Goal: Transaction & Acquisition: Purchase product/service

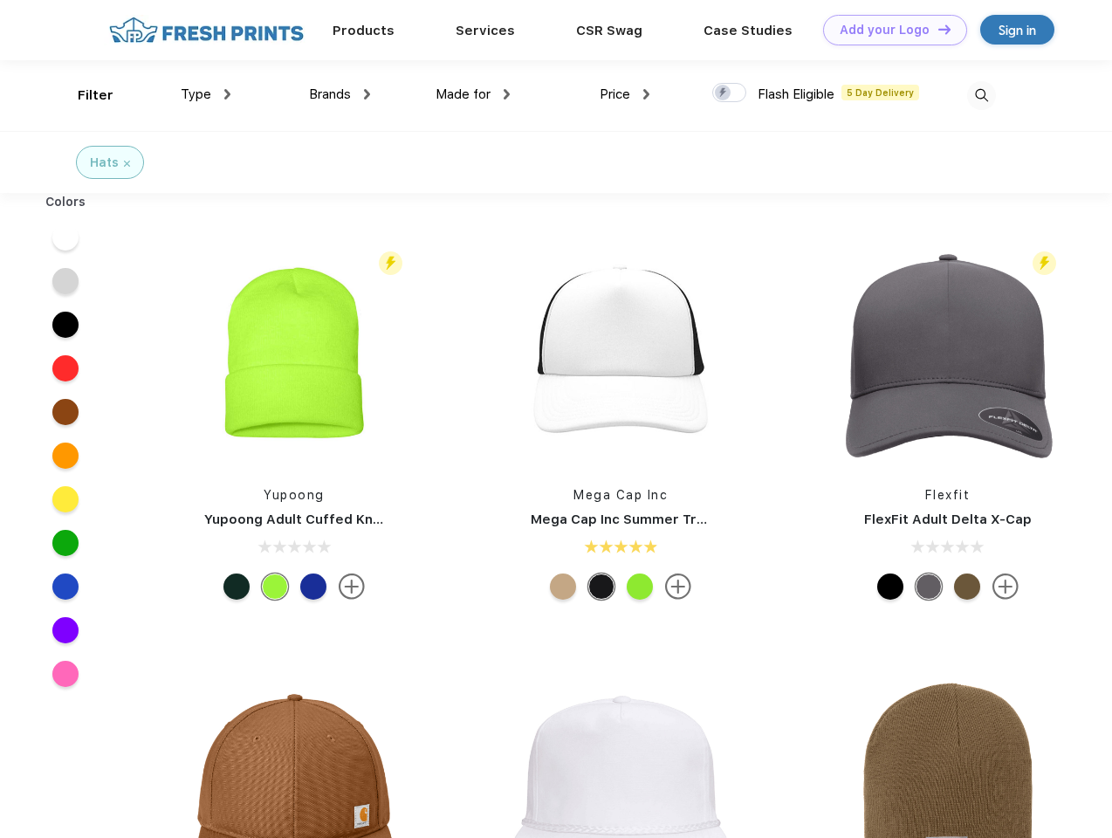
click at [889, 30] on link "Add your Logo Design Tool" at bounding box center [895, 30] width 144 height 31
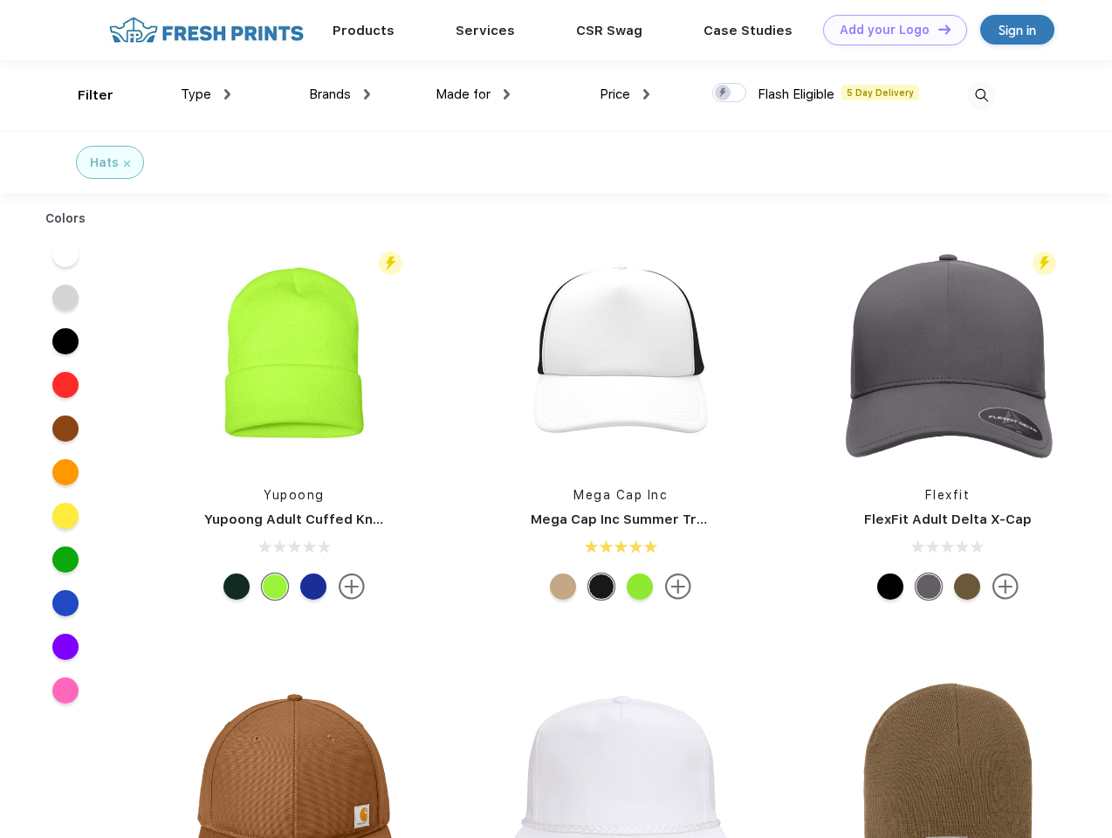
click at [0, 0] on div "Design Tool" at bounding box center [0, 0] width 0 height 0
click at [937, 29] on link "Add your Logo Design Tool" at bounding box center [895, 30] width 144 height 31
click at [84, 95] on div "Filter" at bounding box center [96, 96] width 36 height 20
click at [206, 94] on span "Type" at bounding box center [196, 94] width 31 height 16
click at [340, 94] on span "Brands" at bounding box center [330, 94] width 42 height 16
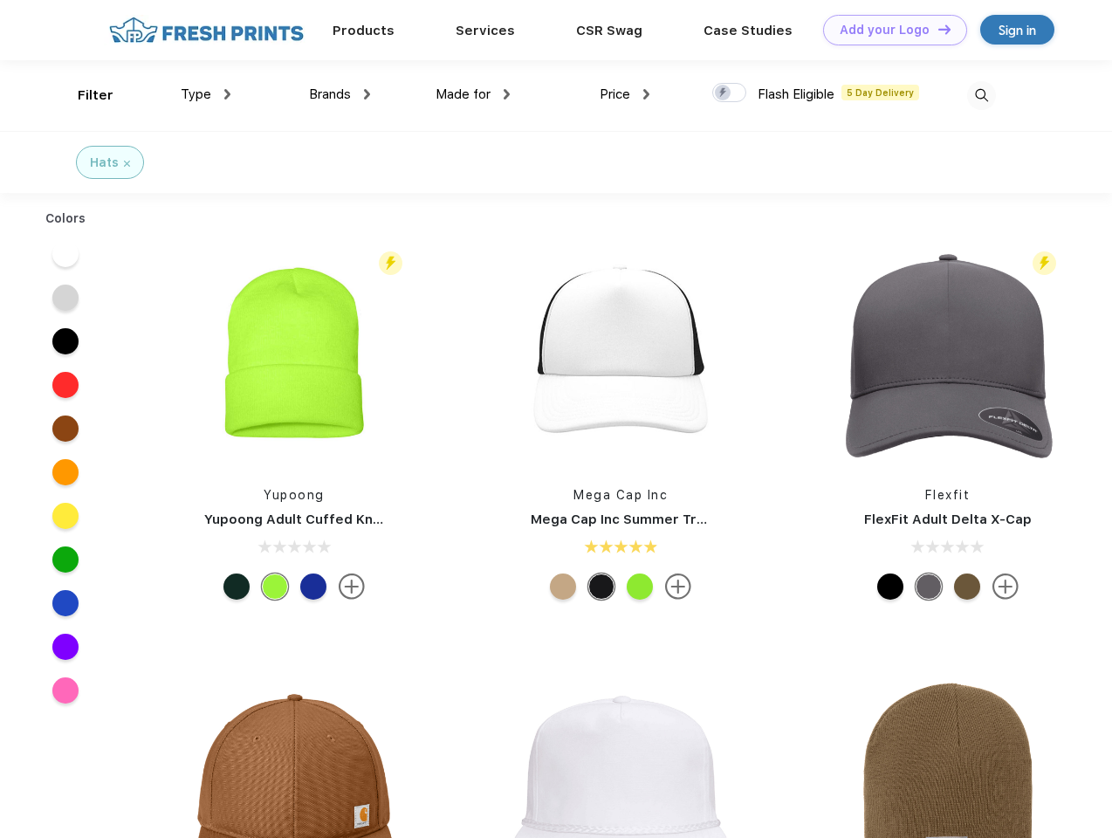
click at [473, 94] on span "Made for" at bounding box center [463, 94] width 55 height 16
click at [625, 94] on span "Price" at bounding box center [615, 94] width 31 height 16
click at [730, 93] on div at bounding box center [730, 92] width 34 height 19
click at [724, 93] on input "checkbox" at bounding box center [718, 87] width 11 height 11
click at [981, 95] on img at bounding box center [982, 95] width 29 height 29
